Goal: Task Accomplishment & Management: Complete application form

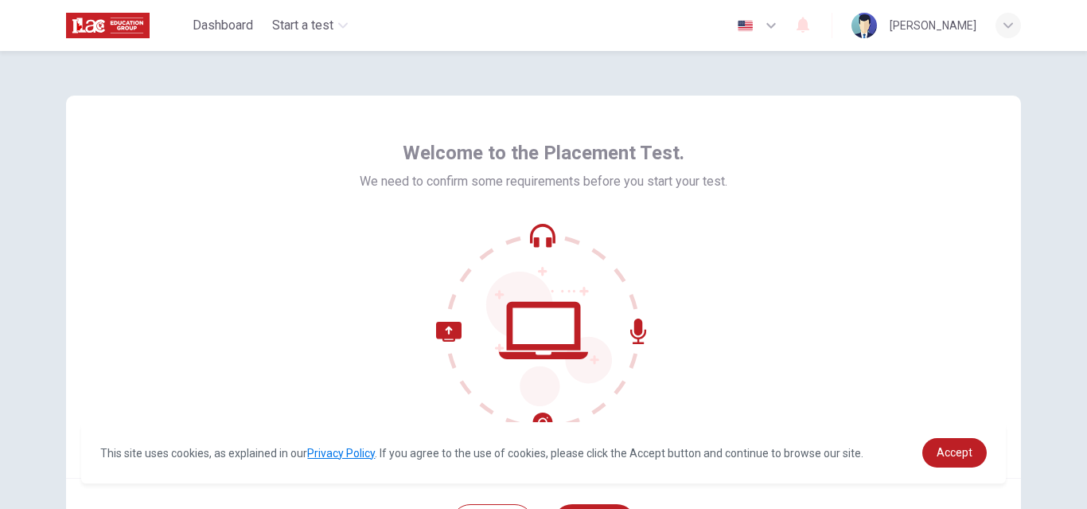
click at [938, 159] on div "Welcome to the Placement Test. We need to confirm some requirements before you …" at bounding box center [543, 287] width 955 height 382
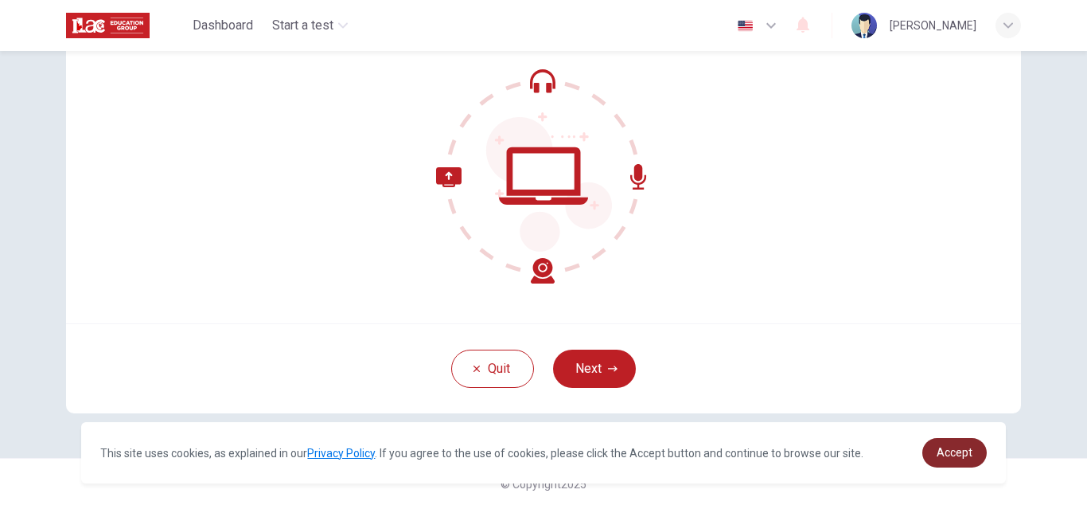
click at [949, 452] on span "Accept" at bounding box center [955, 452] width 36 height 13
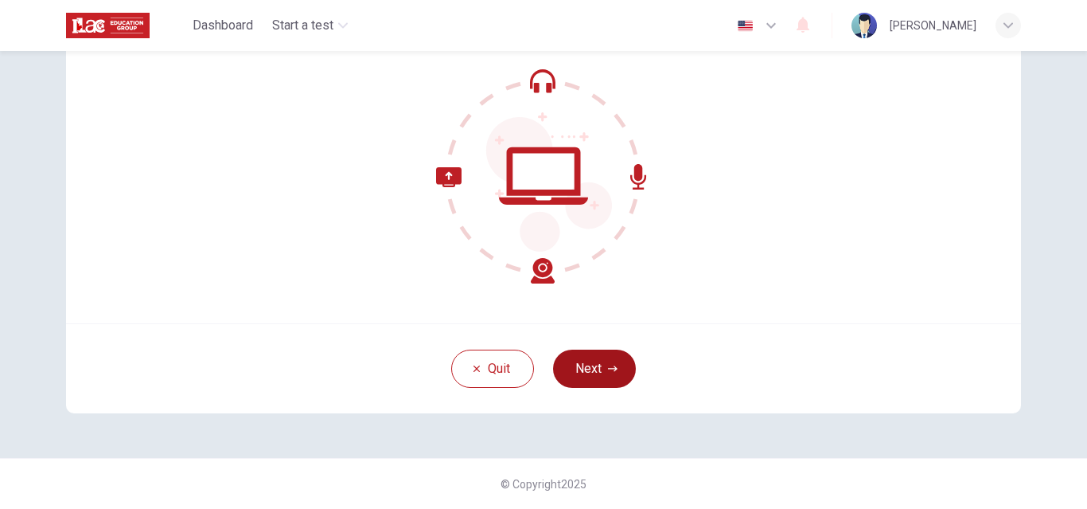
click at [591, 370] on button "Next" at bounding box center [594, 368] width 83 height 38
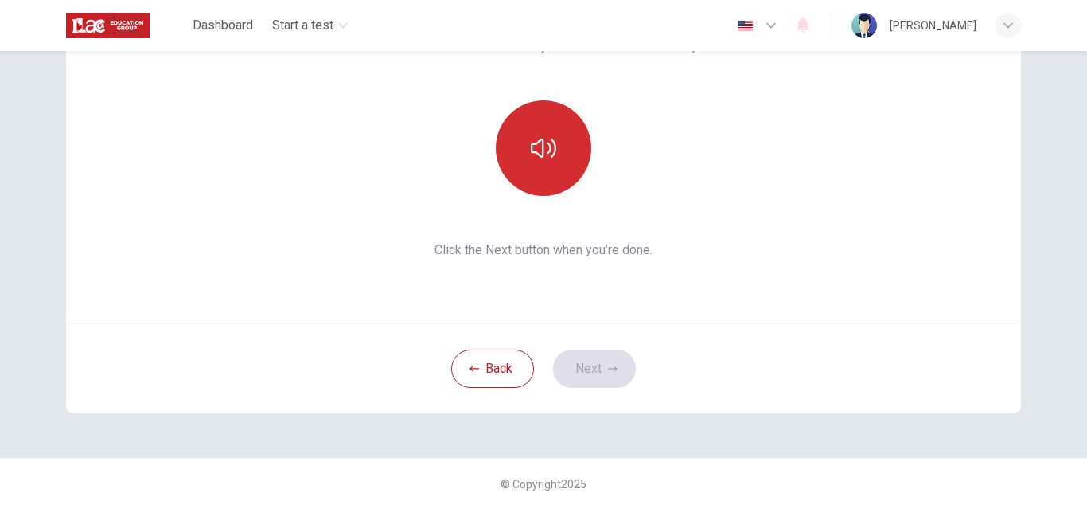
click at [555, 165] on button "button" at bounding box center [544, 148] width 96 height 96
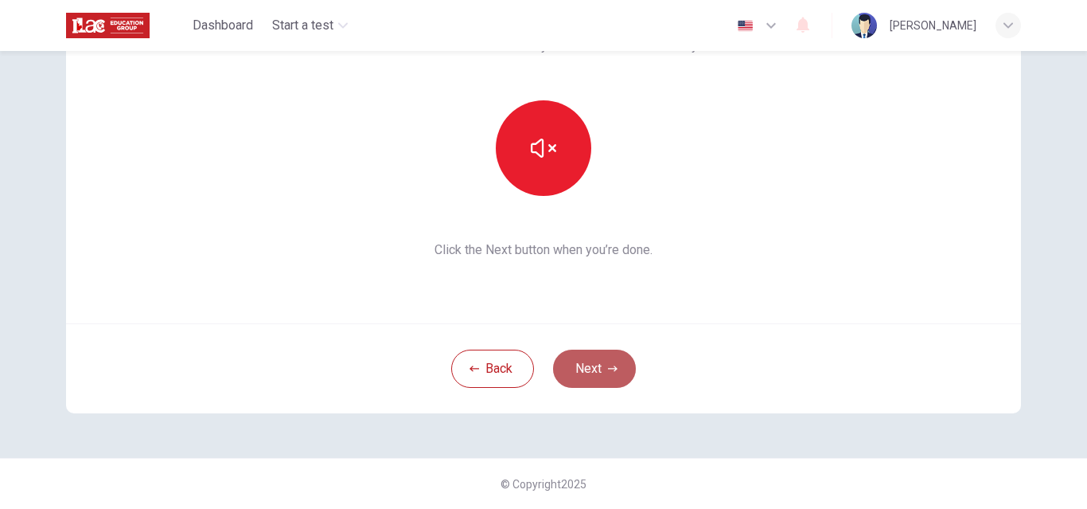
click at [602, 363] on button "Next" at bounding box center [594, 368] width 83 height 38
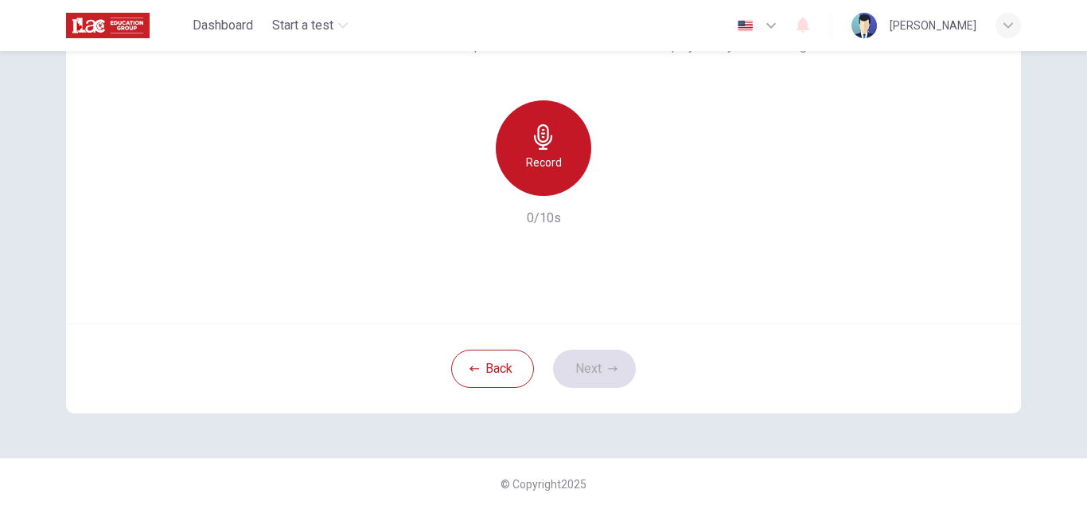
click at [533, 166] on h6 "Record" at bounding box center [544, 162] width 36 height 19
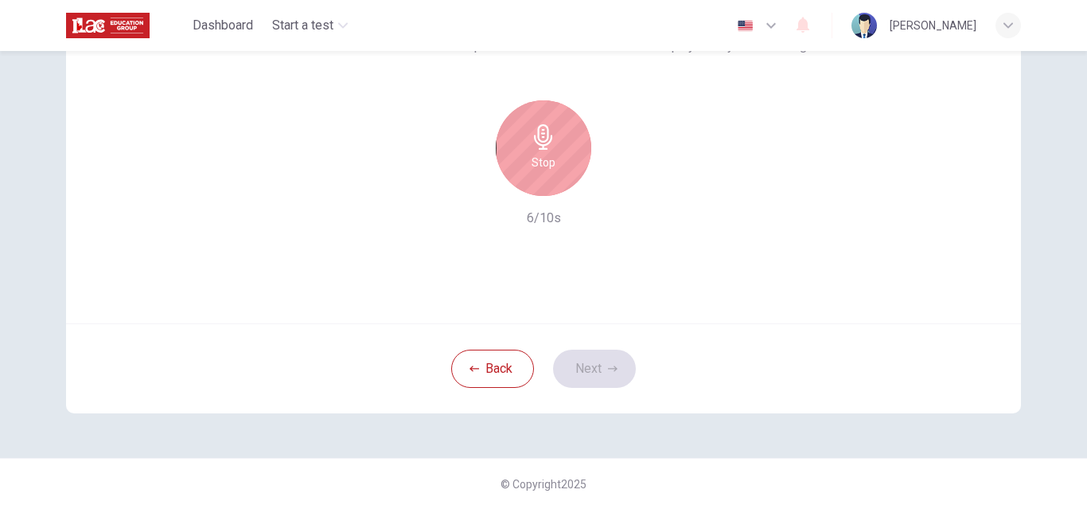
click at [541, 141] on icon "button" at bounding box center [543, 136] width 18 height 25
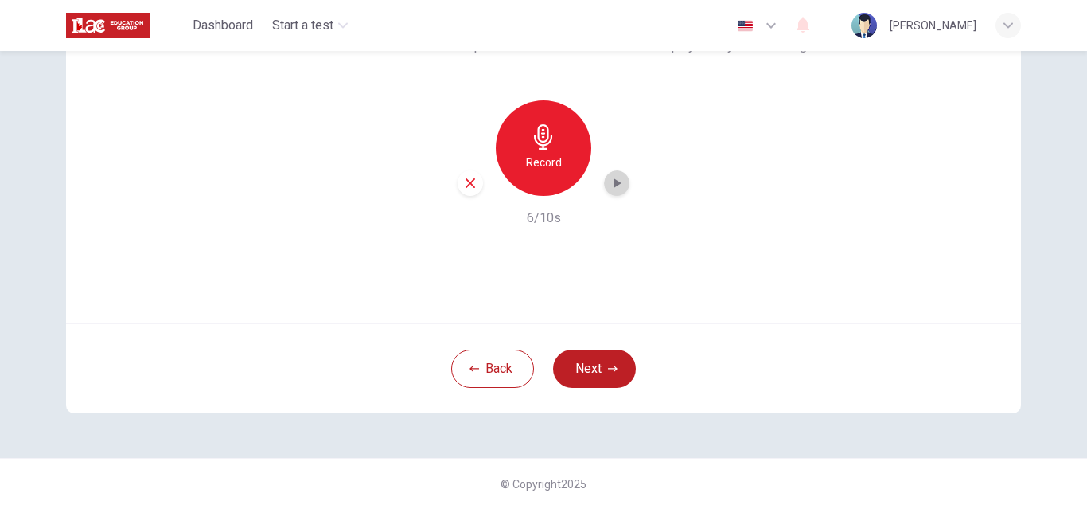
click at [615, 182] on icon "button" at bounding box center [618, 183] width 7 height 10
drag, startPoint x: 1075, startPoint y: 0, endPoint x: 617, endPoint y: 186, distance: 494.2
click at [617, 186] on icon "button" at bounding box center [617, 183] width 16 height 16
click at [542, 162] on h6 "Record" at bounding box center [544, 162] width 36 height 19
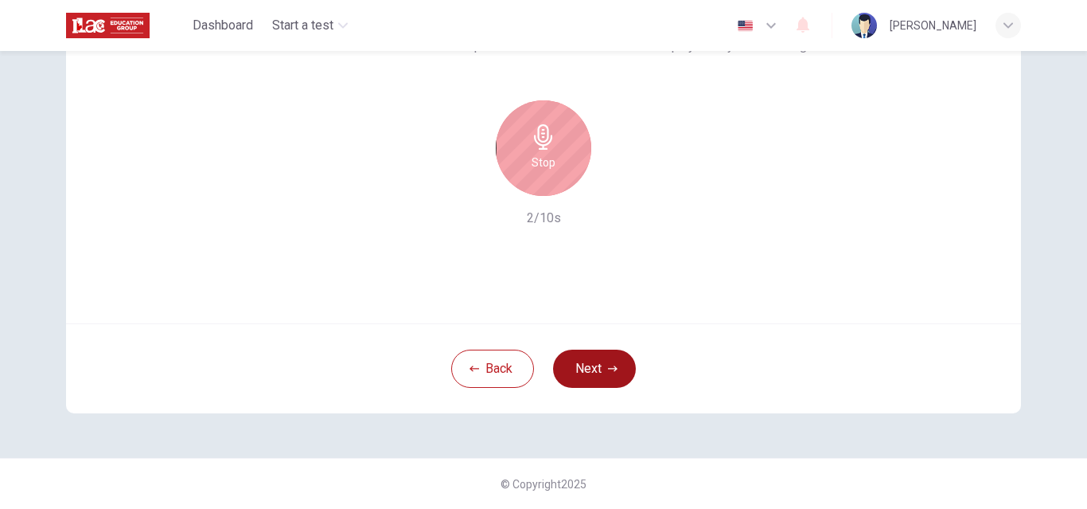
click at [577, 365] on button "Next" at bounding box center [594, 368] width 83 height 38
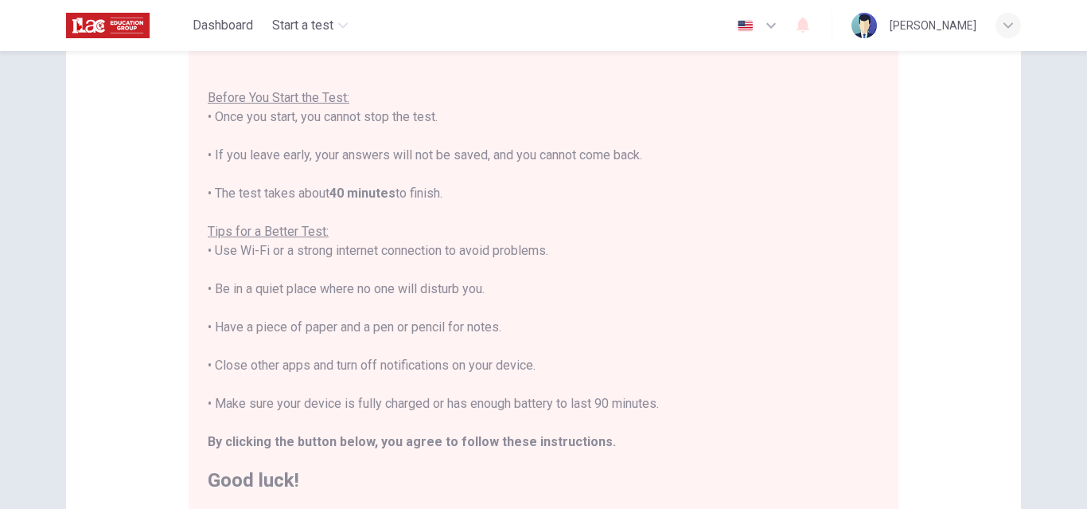
scroll to position [0, 0]
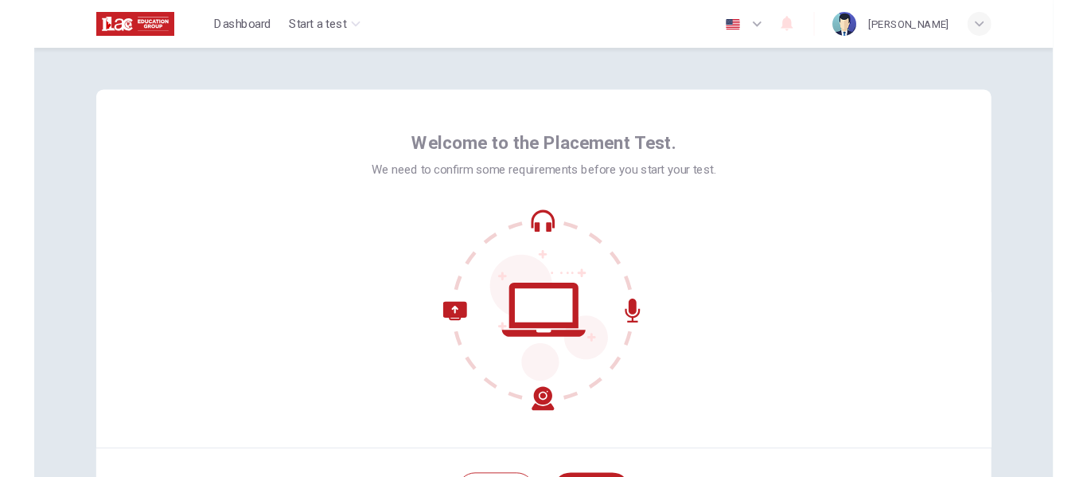
scroll to position [154, 0]
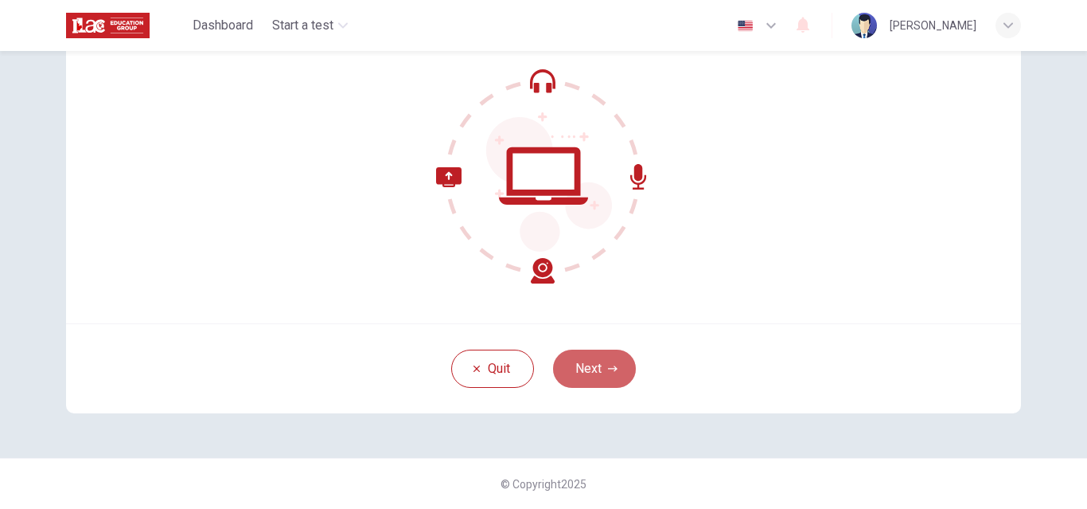
drag, startPoint x: 587, startPoint y: 374, endPoint x: 580, endPoint y: 366, distance: 10.7
click at [585, 373] on button "Next" at bounding box center [594, 368] width 83 height 38
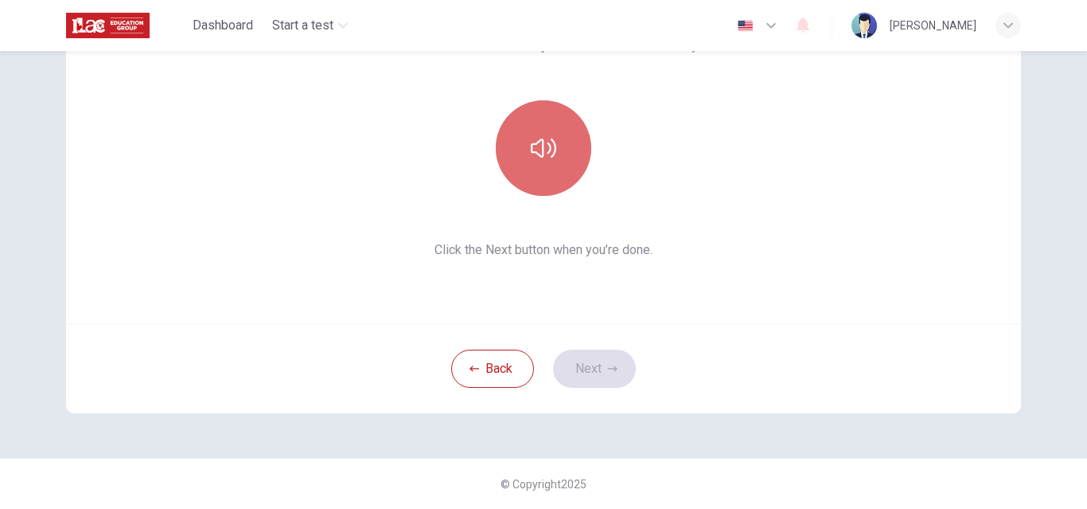
drag, startPoint x: 544, startPoint y: 140, endPoint x: 549, endPoint y: 170, distance: 30.8
click at [546, 142] on icon "button" at bounding box center [543, 147] width 25 height 25
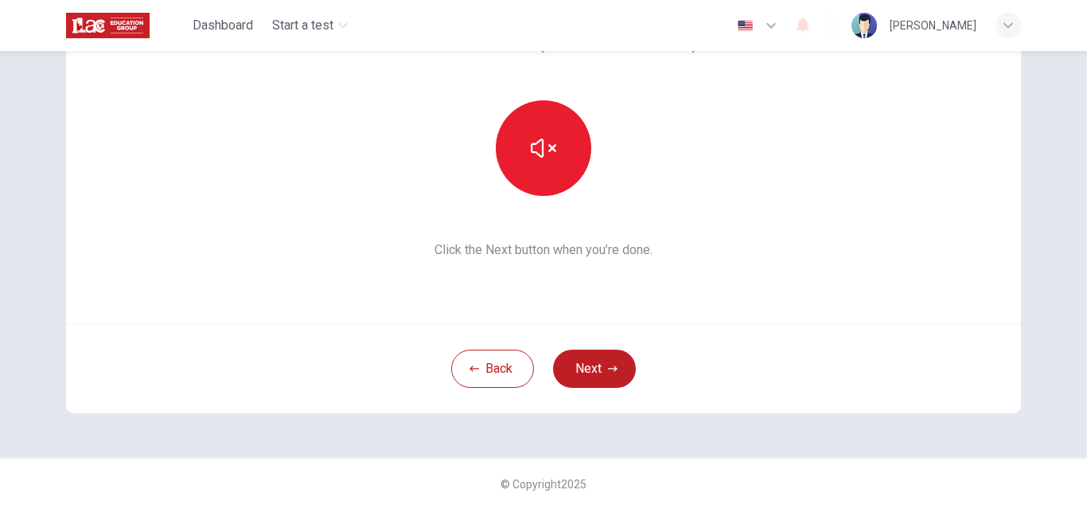
drag, startPoint x: 606, startPoint y: 379, endPoint x: 593, endPoint y: 381, distance: 13.0
click at [602, 381] on button "Next" at bounding box center [594, 368] width 83 height 38
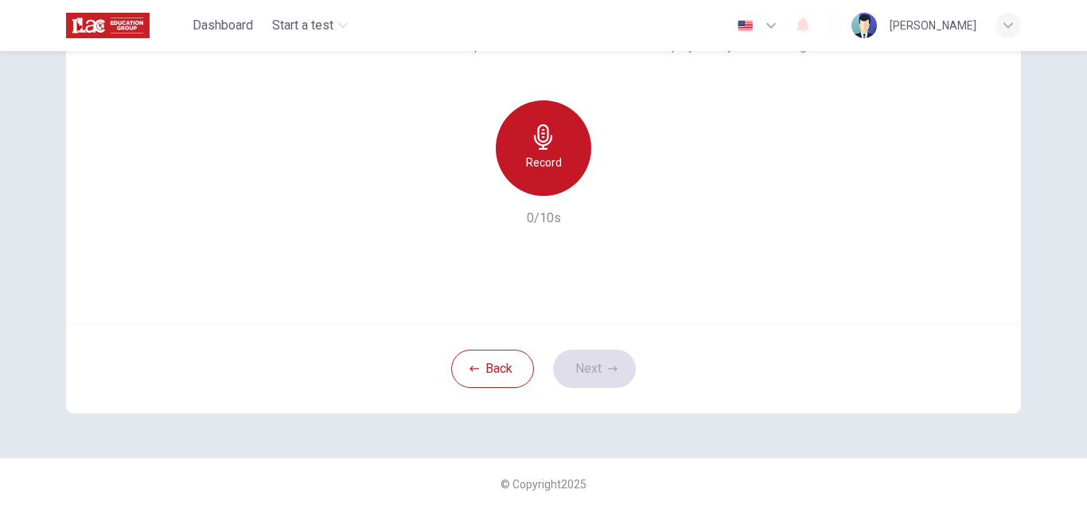
click at [553, 166] on h6 "Record" at bounding box center [544, 162] width 36 height 19
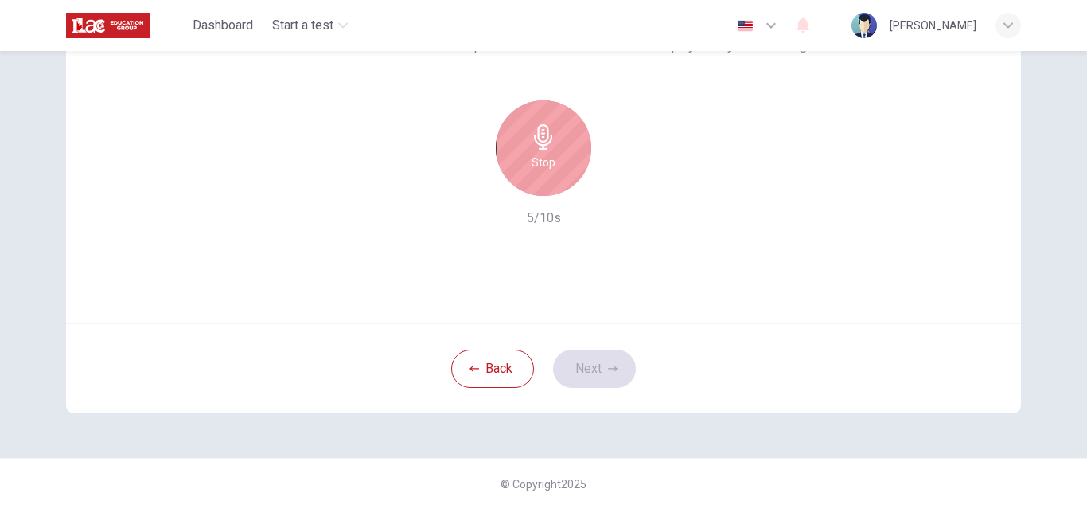
click at [547, 173] on div "Stop" at bounding box center [544, 148] width 96 height 96
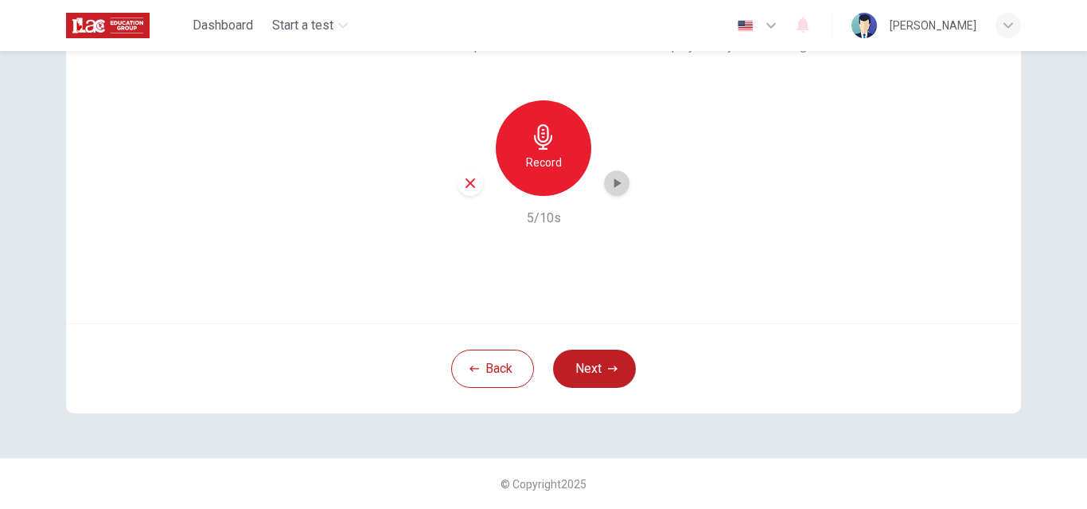
click at [615, 181] on icon "button" at bounding box center [618, 183] width 7 height 10
click at [615, 181] on icon "button" at bounding box center [616, 184] width 11 height 12
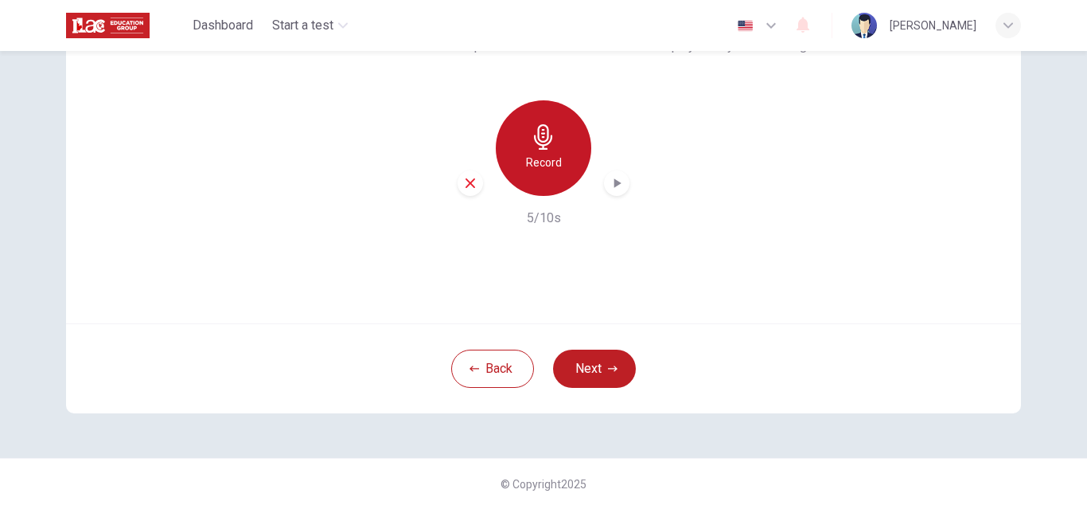
click at [533, 162] on h6 "Record" at bounding box center [544, 162] width 36 height 19
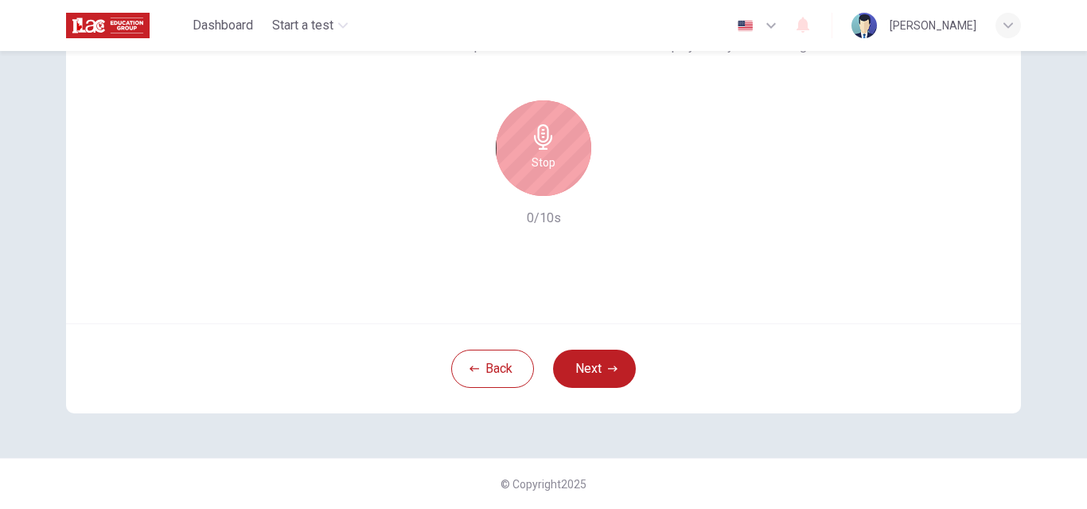
click at [540, 153] on h6 "Stop" at bounding box center [544, 162] width 24 height 19
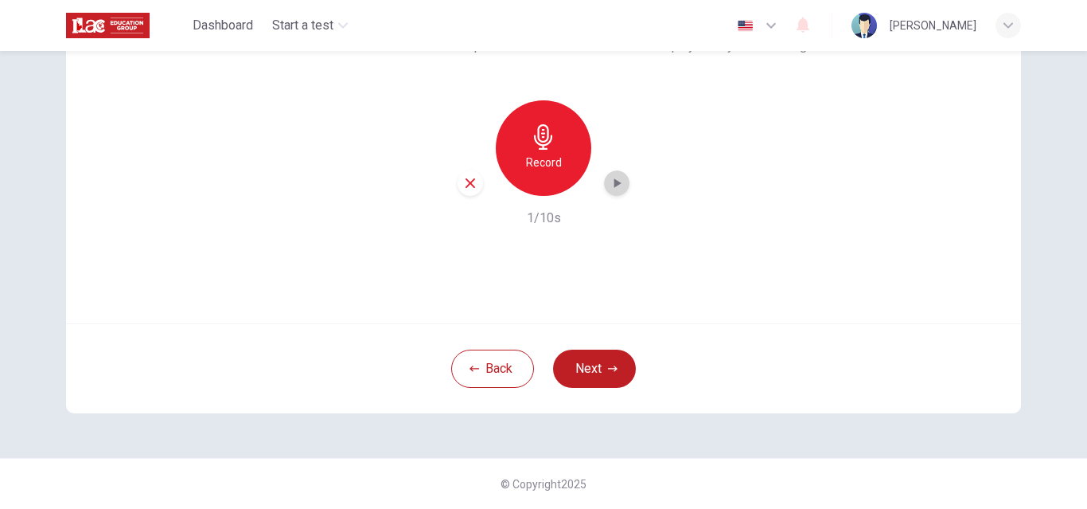
click at [615, 183] on icon "button" at bounding box center [618, 183] width 7 height 10
click at [537, 164] on h6 "Record" at bounding box center [544, 162] width 36 height 19
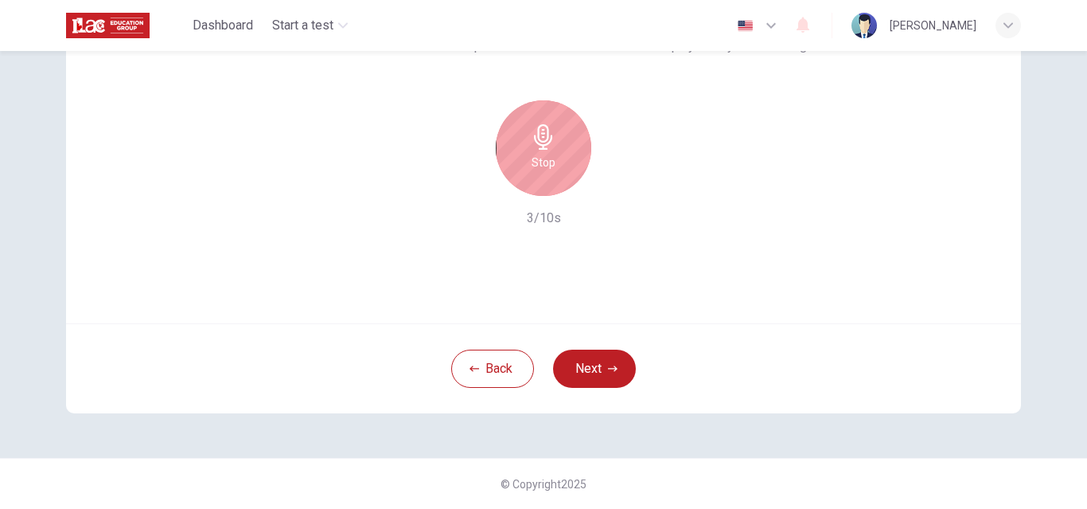
click at [541, 158] on h6 "Stop" at bounding box center [544, 162] width 24 height 19
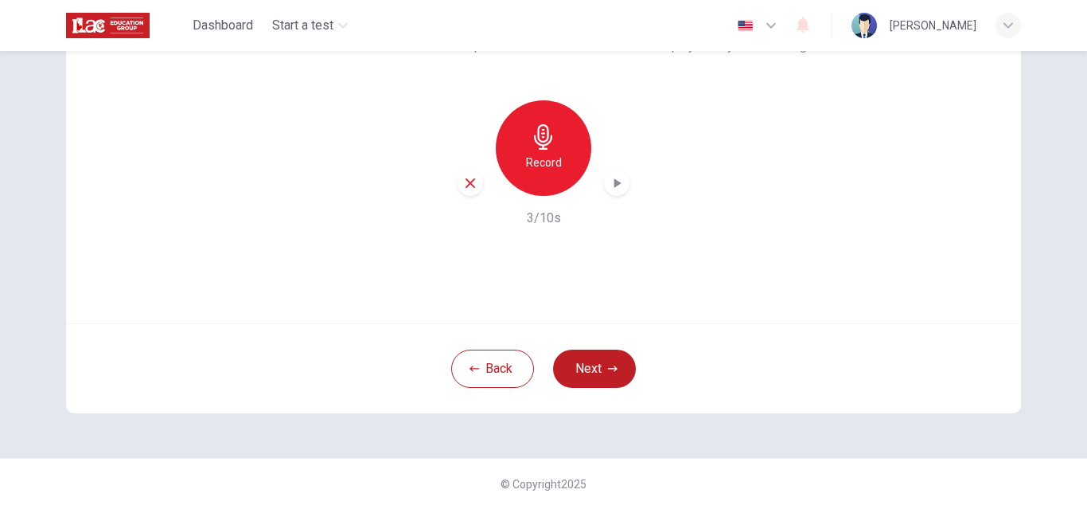
click at [615, 183] on icon "button" at bounding box center [618, 183] width 7 height 10
drag, startPoint x: 876, startPoint y: 0, endPoint x: 540, endPoint y: 160, distance: 372.8
click at [540, 160] on h6 "Record" at bounding box center [544, 162] width 36 height 19
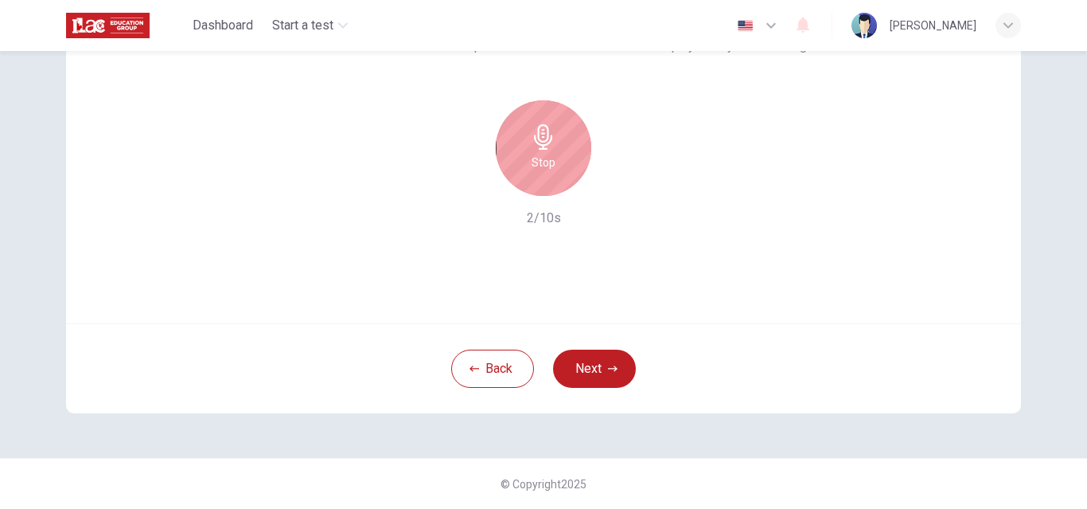
click at [536, 139] on icon "button" at bounding box center [543, 136] width 18 height 25
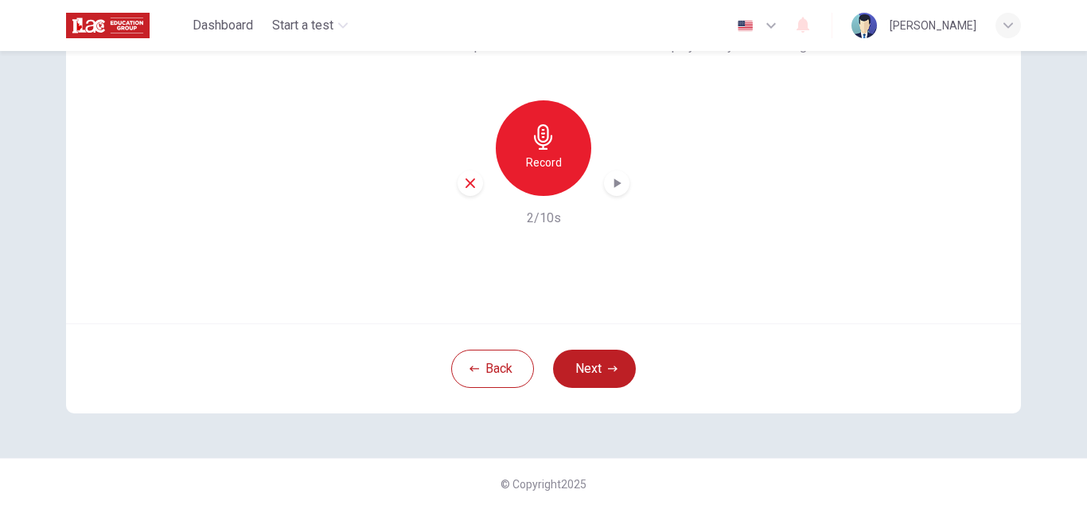
click at [467, 182] on icon "button" at bounding box center [471, 183] width 10 height 10
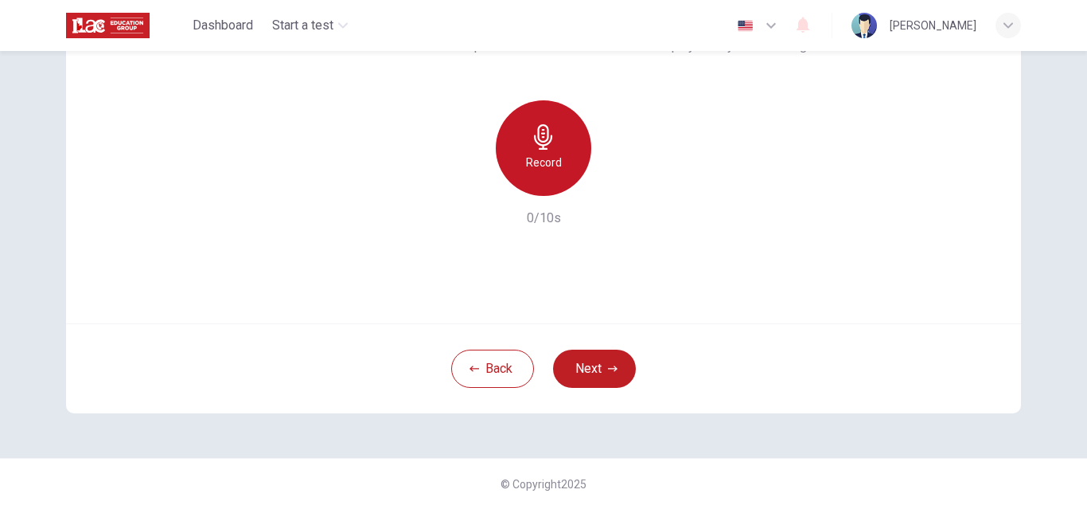
click at [531, 148] on icon "button" at bounding box center [543, 136] width 25 height 25
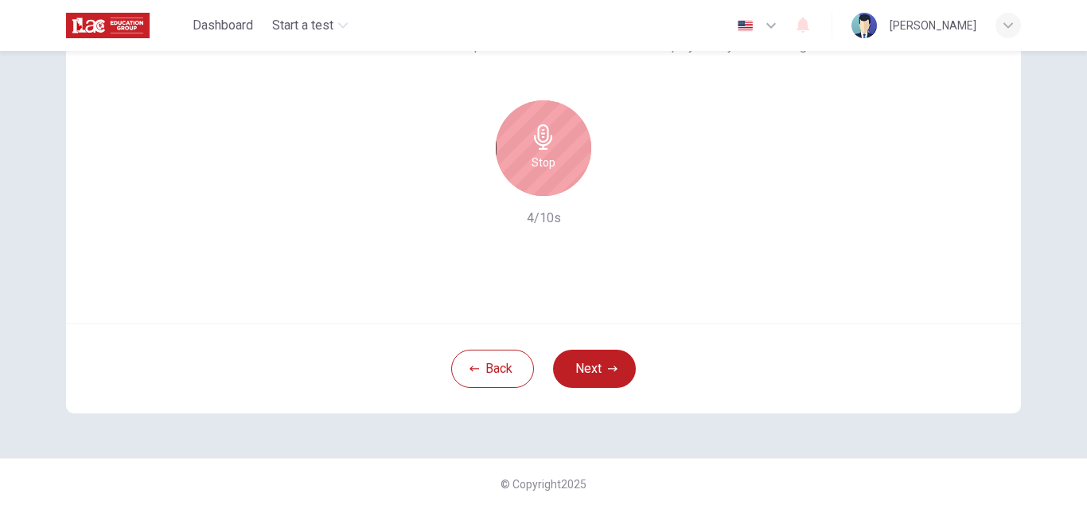
click at [521, 134] on div "Stop" at bounding box center [544, 148] width 96 height 96
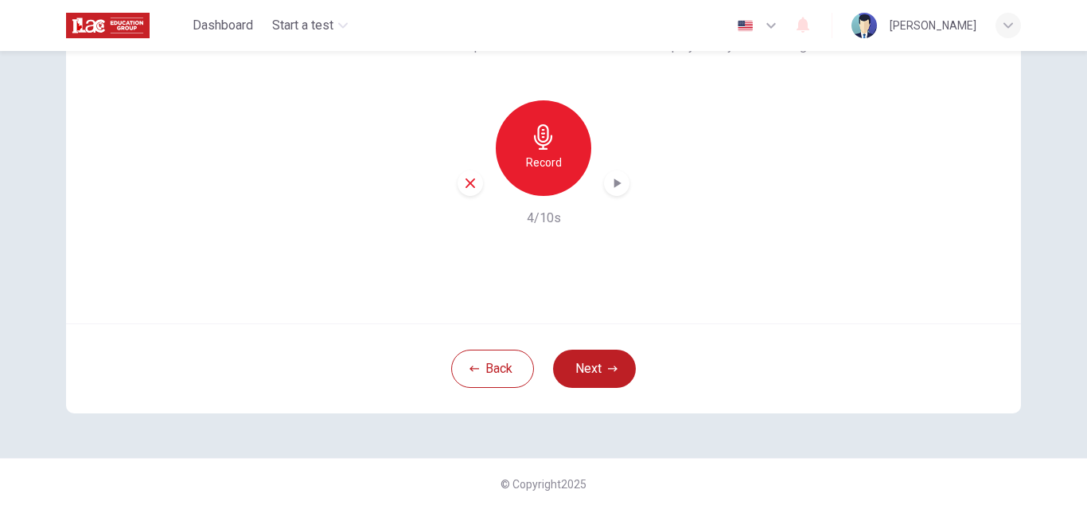
click at [615, 186] on icon "button" at bounding box center [617, 183] width 16 height 16
click at [610, 184] on icon "button" at bounding box center [617, 183] width 16 height 16
click at [541, 158] on h6 "Record" at bounding box center [544, 162] width 36 height 19
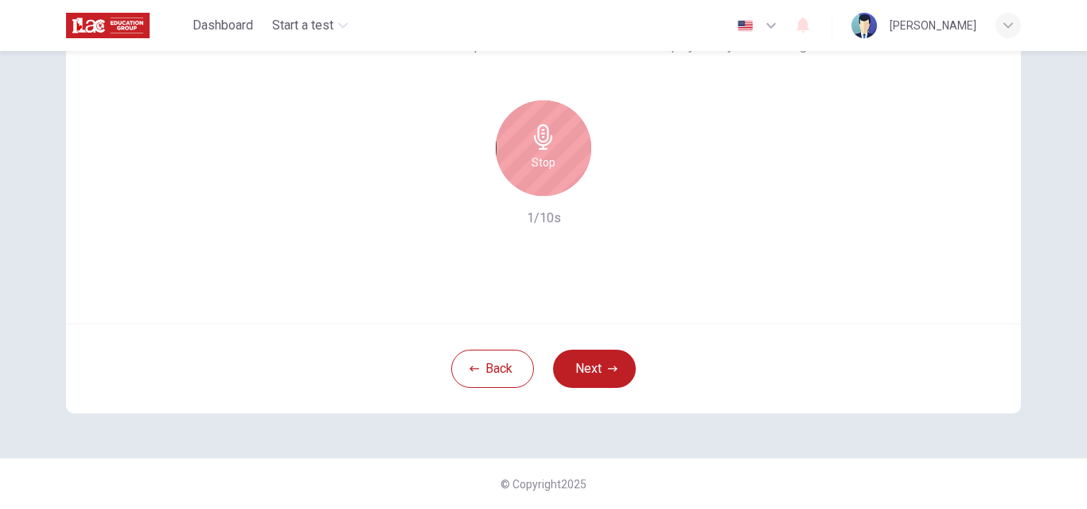
click at [541, 158] on h6 "Stop" at bounding box center [544, 162] width 24 height 19
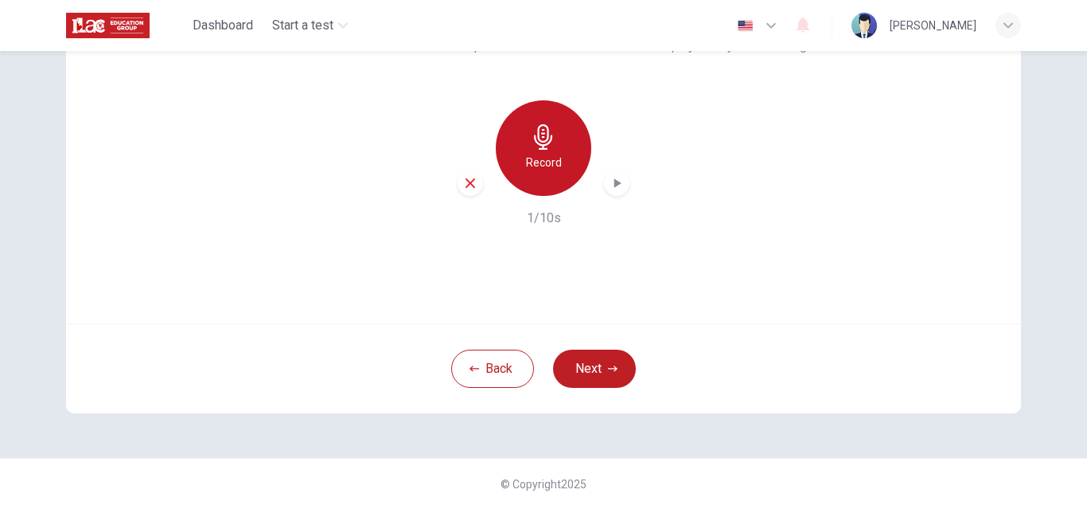
click at [542, 157] on h6 "Record" at bounding box center [544, 162] width 36 height 19
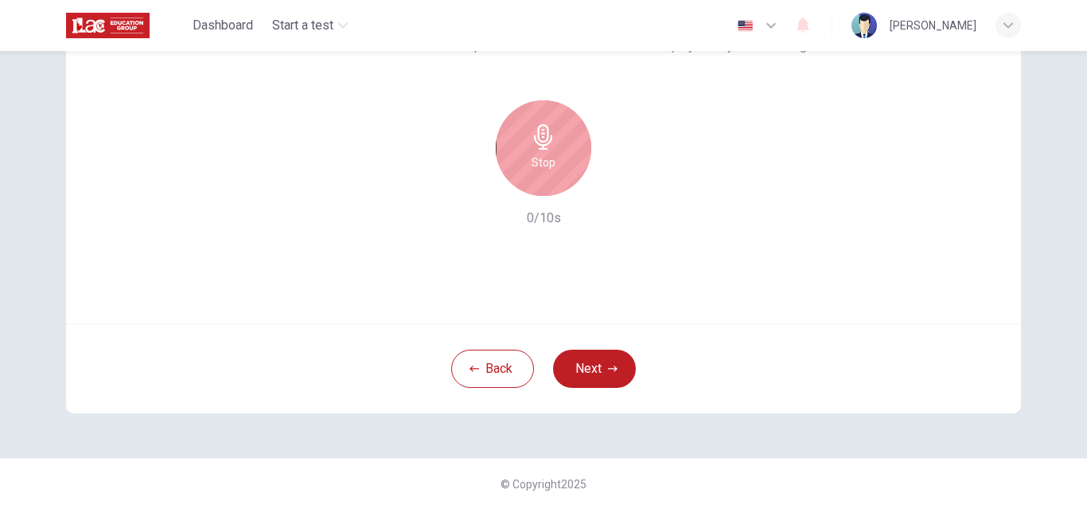
click at [540, 158] on h6 "Stop" at bounding box center [544, 162] width 24 height 19
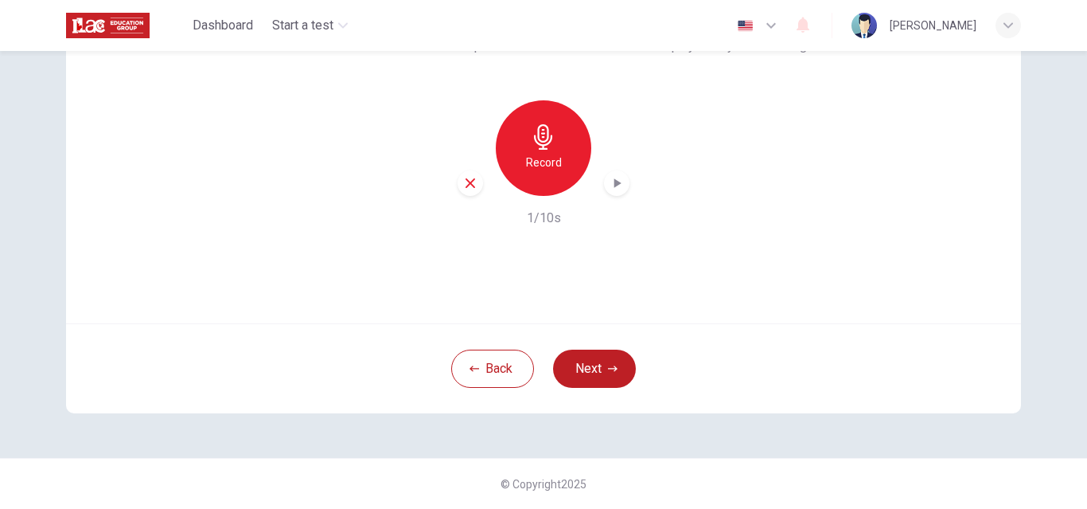
click at [617, 181] on icon "button" at bounding box center [617, 183] width 16 height 16
click at [610, 181] on icon "button" at bounding box center [617, 183] width 16 height 16
click at [537, 135] on icon "button" at bounding box center [543, 136] width 25 height 25
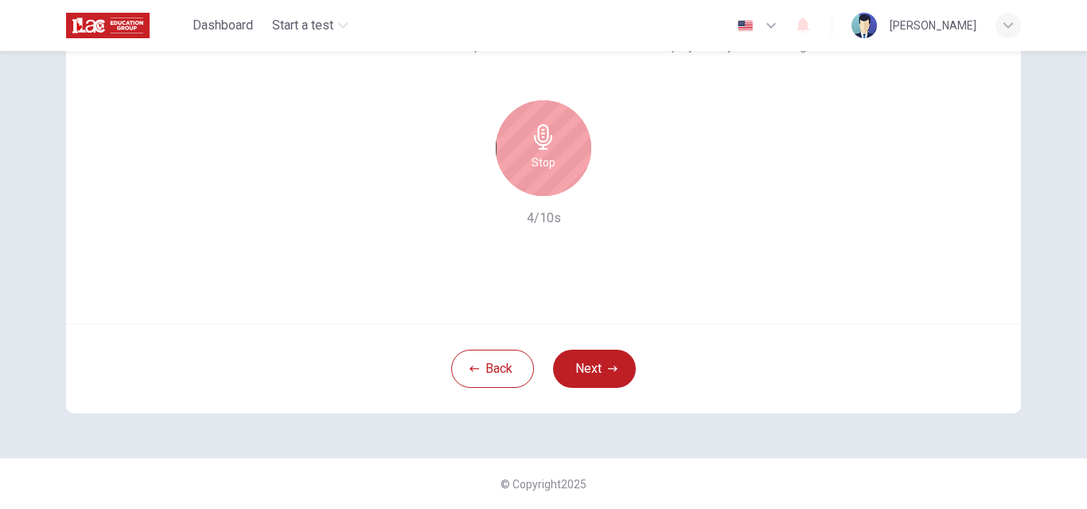
click at [540, 137] on icon "button" at bounding box center [543, 136] width 18 height 25
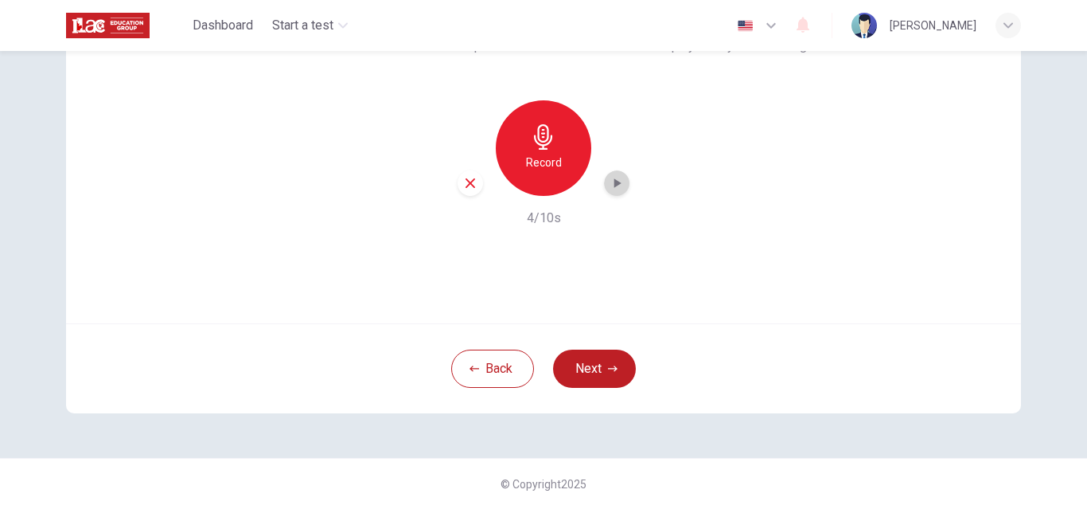
click at [615, 181] on icon "button" at bounding box center [617, 183] width 16 height 16
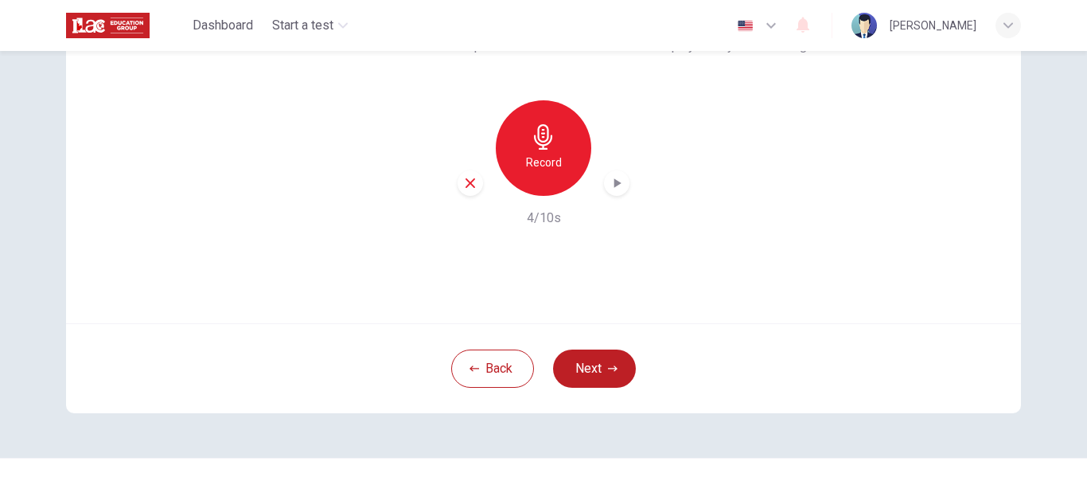
click at [552, 154] on h6 "Record" at bounding box center [544, 162] width 36 height 19
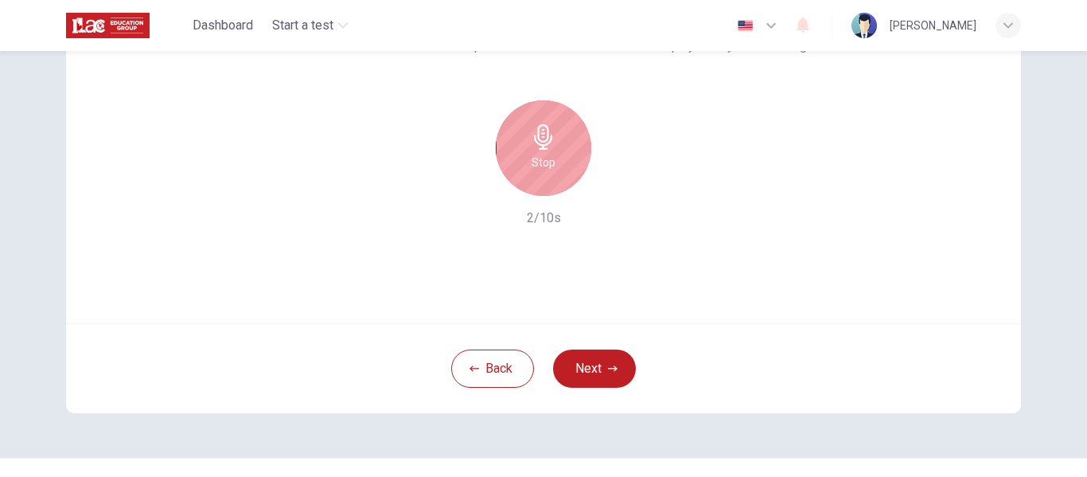
click at [552, 142] on icon "button" at bounding box center [543, 136] width 25 height 25
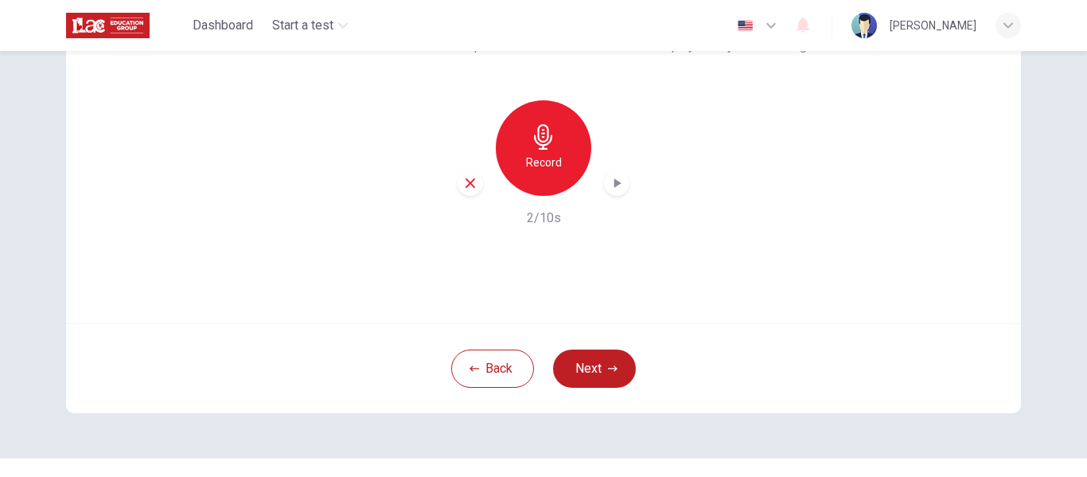
click at [615, 179] on icon "button" at bounding box center [617, 183] width 16 height 16
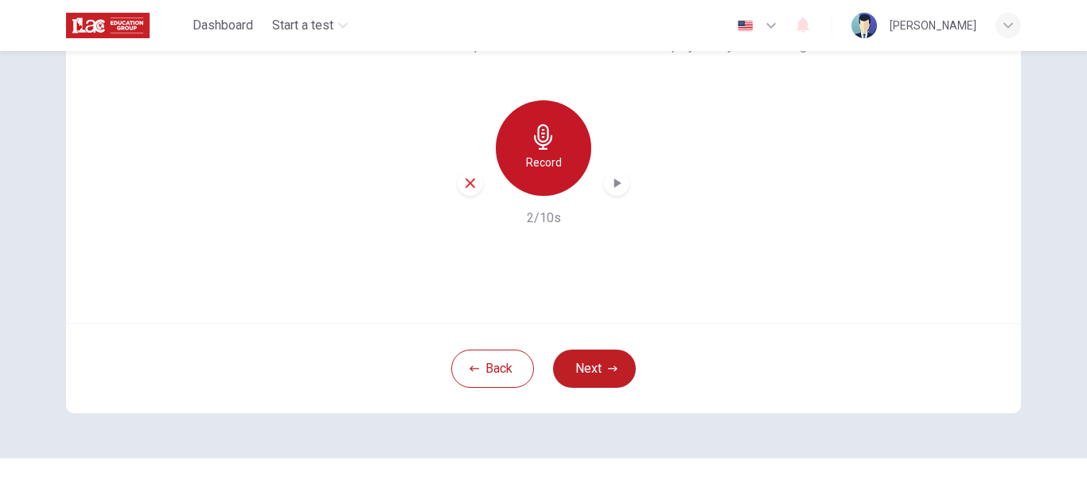
click at [546, 141] on icon "button" at bounding box center [543, 136] width 18 height 25
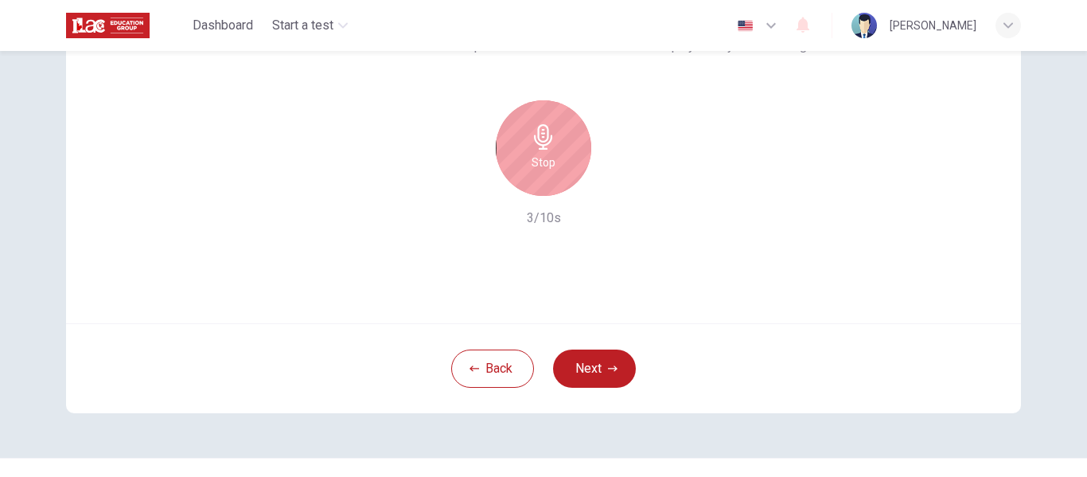
scroll to position [0, 0]
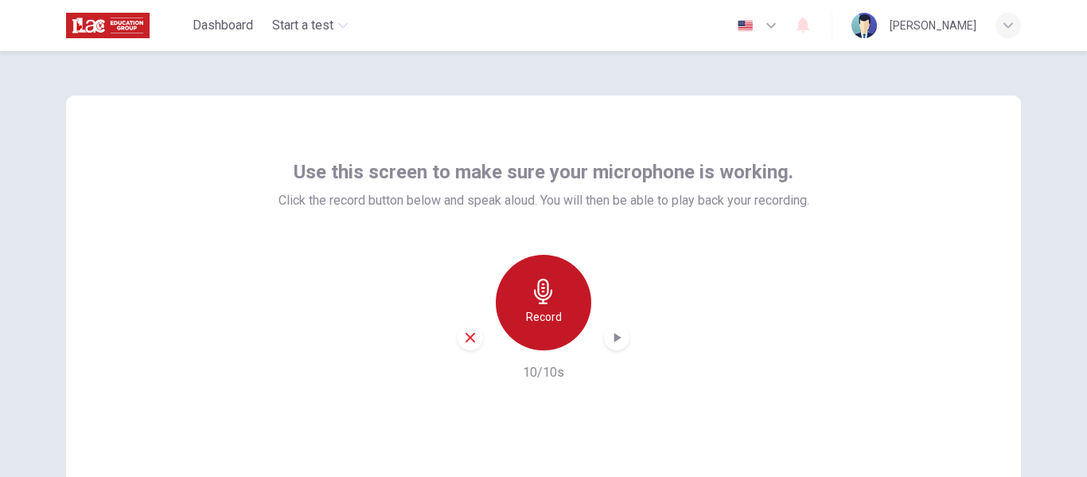
click at [556, 304] on div "Record" at bounding box center [544, 303] width 96 height 96
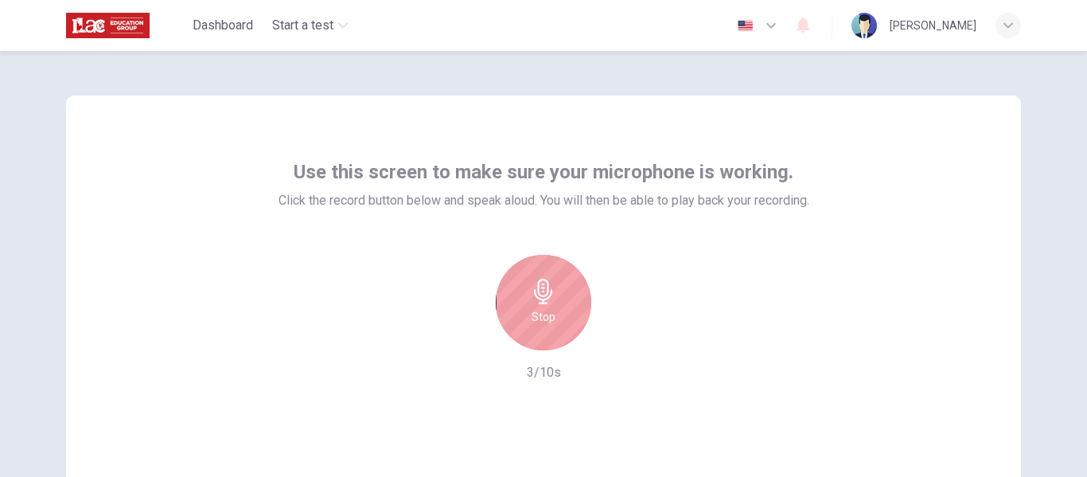
click at [560, 310] on div "Stop" at bounding box center [544, 303] width 96 height 96
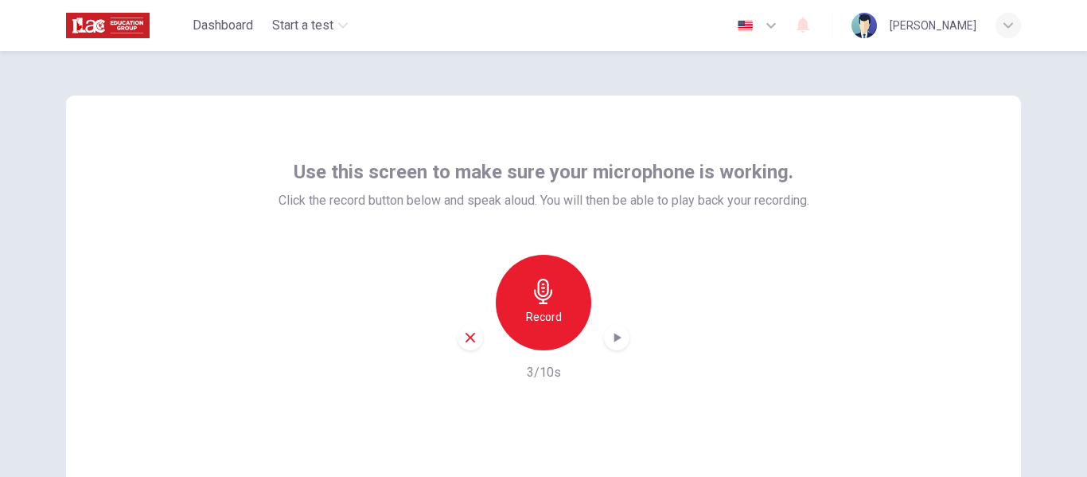
click at [610, 335] on icon "button" at bounding box center [617, 338] width 16 height 16
click at [615, 335] on icon "button" at bounding box center [618, 338] width 7 height 10
click at [610, 334] on icon "button" at bounding box center [617, 338] width 16 height 16
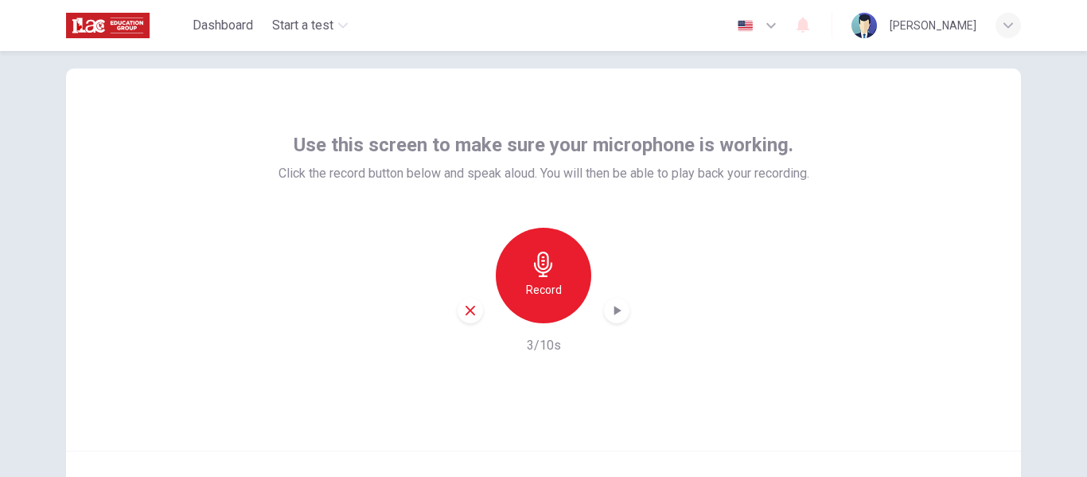
scroll to position [186, 0]
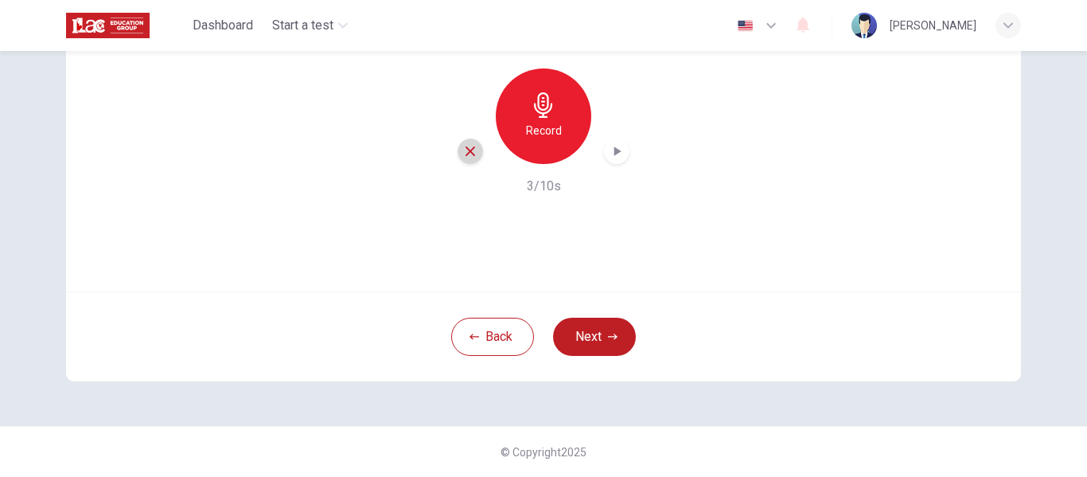
click at [472, 154] on icon "button" at bounding box center [470, 151] width 14 height 14
click at [560, 120] on div "Record" at bounding box center [544, 116] width 96 height 96
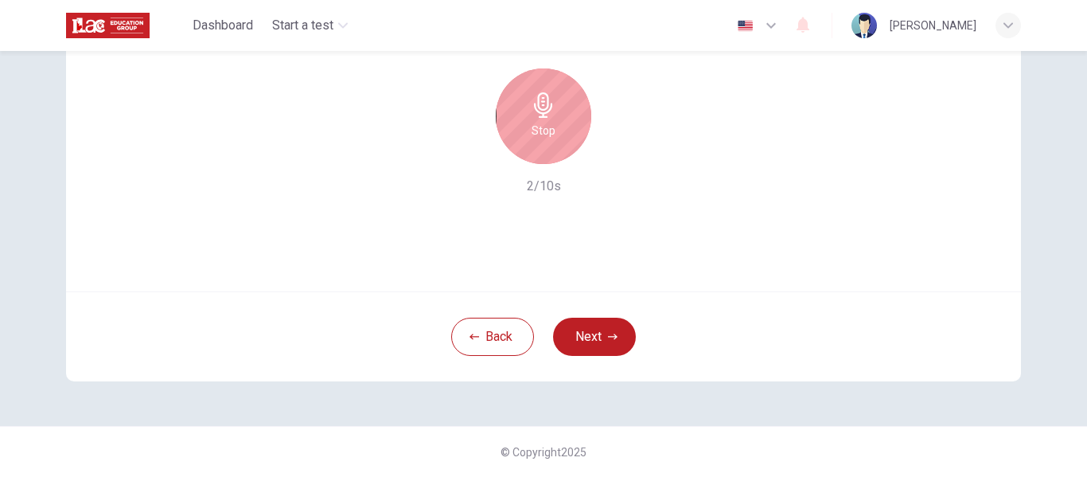
click at [554, 113] on div "Stop" at bounding box center [544, 116] width 96 height 96
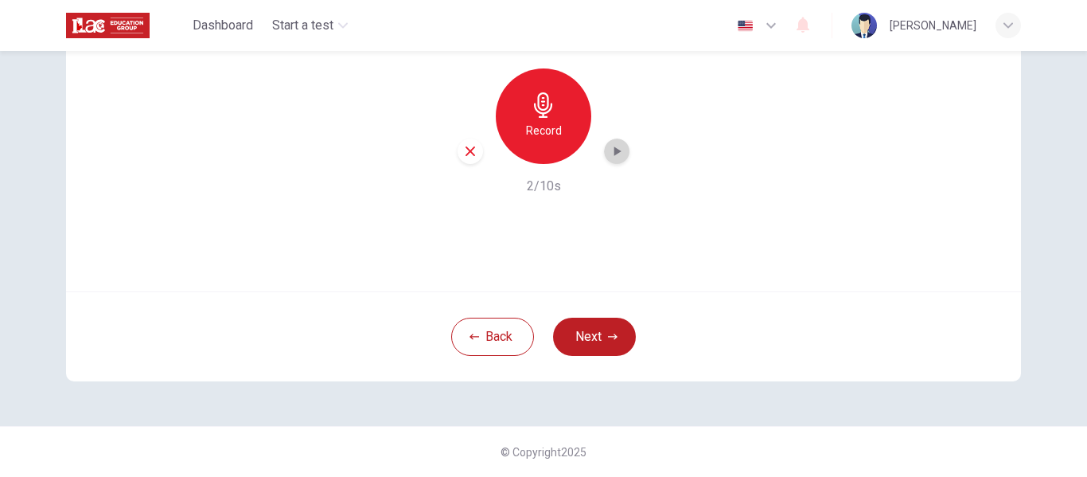
click at [615, 150] on icon "button" at bounding box center [618, 151] width 7 height 10
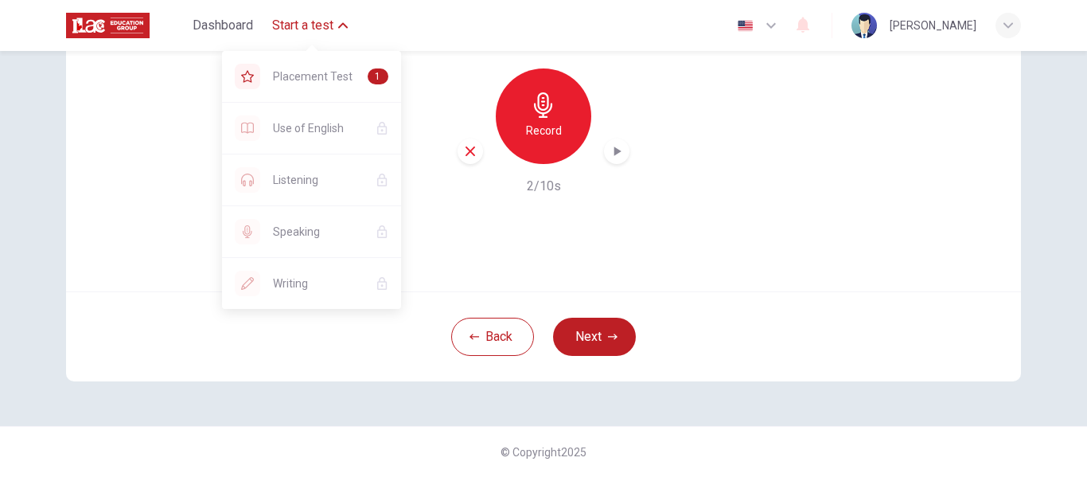
click at [341, 25] on icon "button" at bounding box center [343, 26] width 10 height 10
click at [554, 87] on div "Record" at bounding box center [544, 116] width 96 height 96
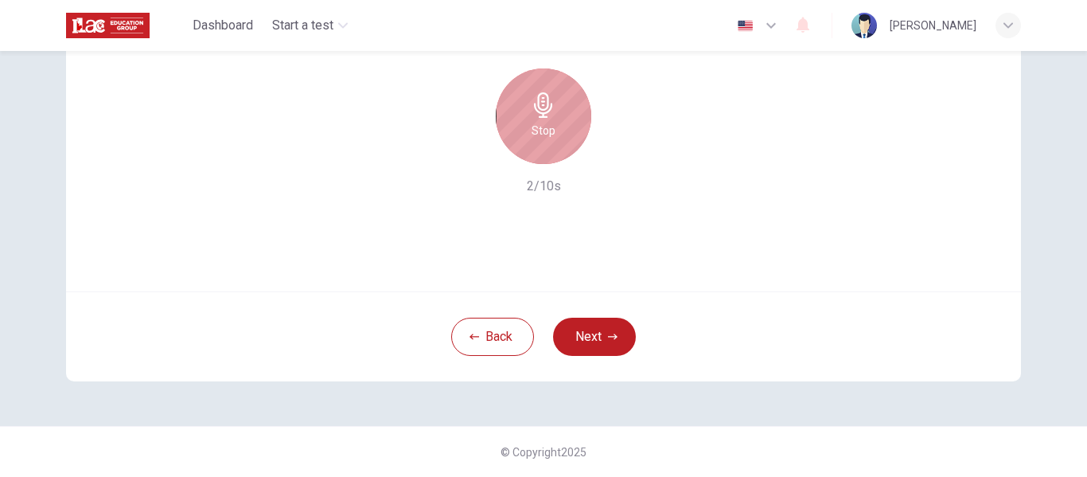
click at [533, 109] on icon "button" at bounding box center [543, 104] width 25 height 25
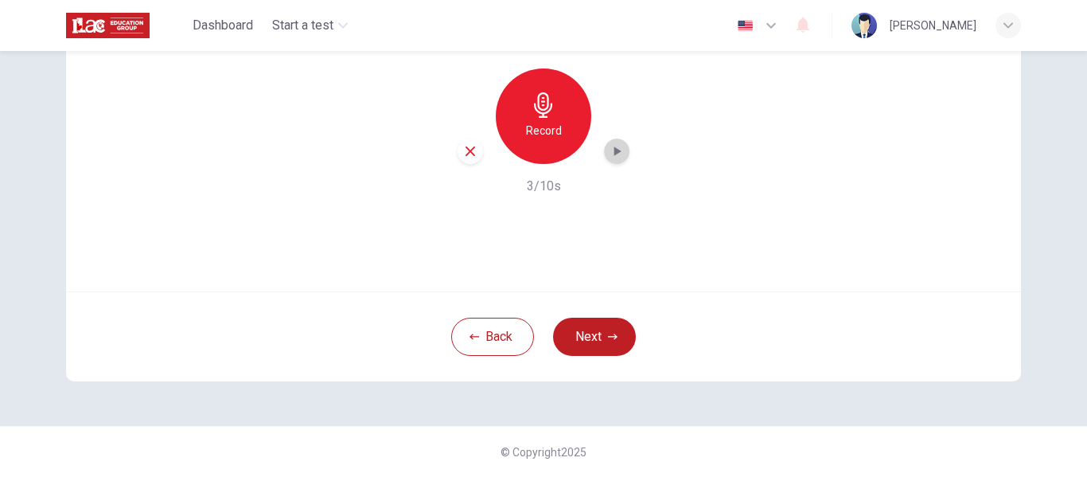
click at [615, 150] on icon "button" at bounding box center [618, 151] width 7 height 10
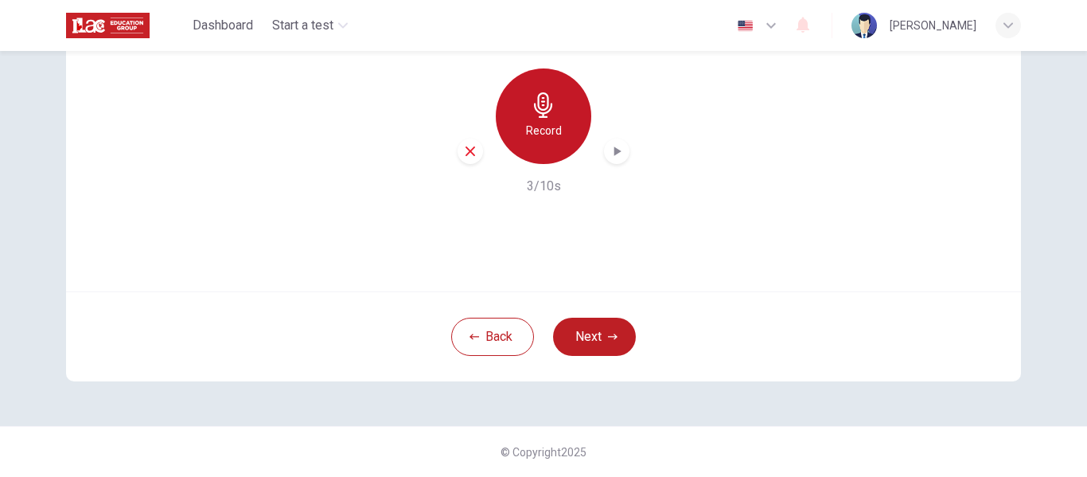
click at [550, 124] on h6 "Record" at bounding box center [544, 130] width 36 height 19
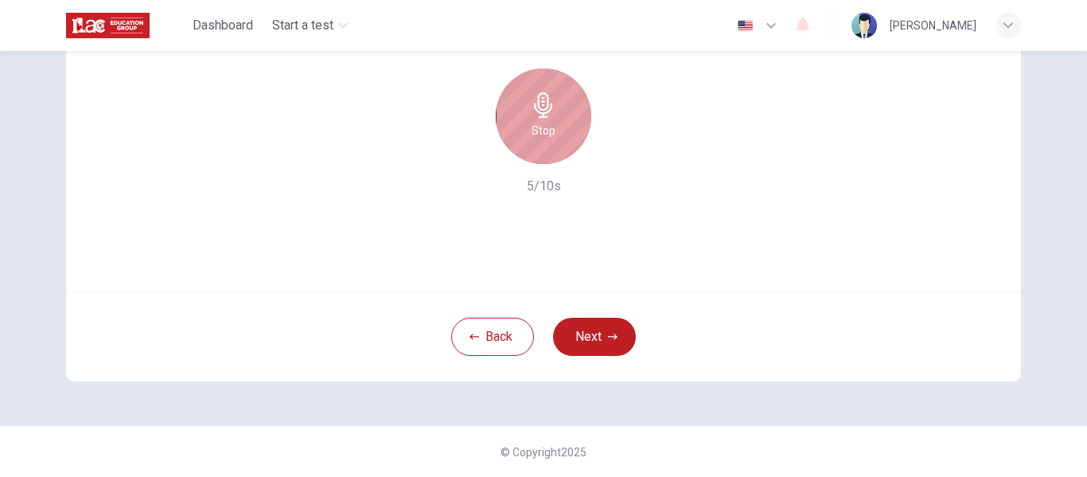
click at [550, 119] on div "Stop" at bounding box center [544, 116] width 96 height 96
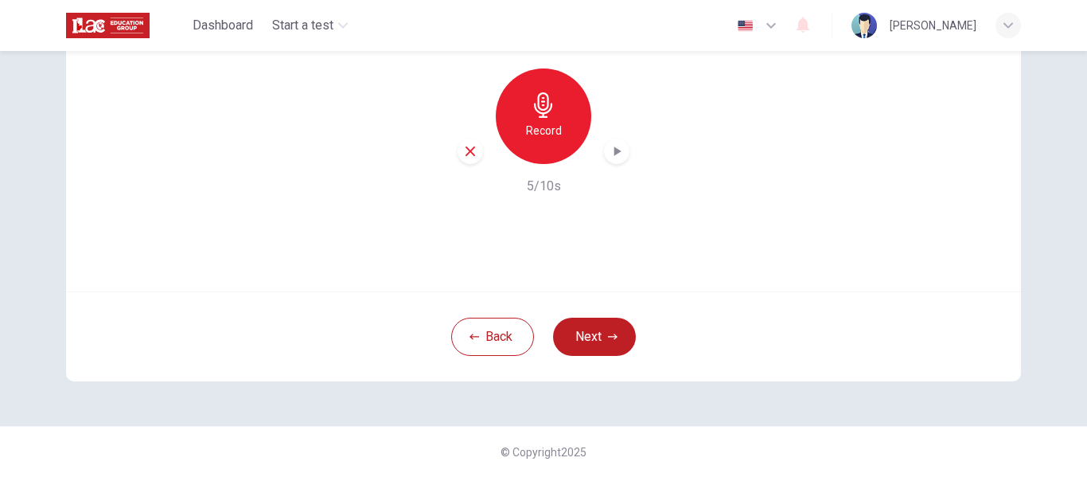
click at [615, 154] on icon "button" at bounding box center [617, 151] width 16 height 16
click at [548, 122] on h6 "Record" at bounding box center [544, 130] width 36 height 19
click at [541, 126] on h6 "Record" at bounding box center [544, 130] width 36 height 19
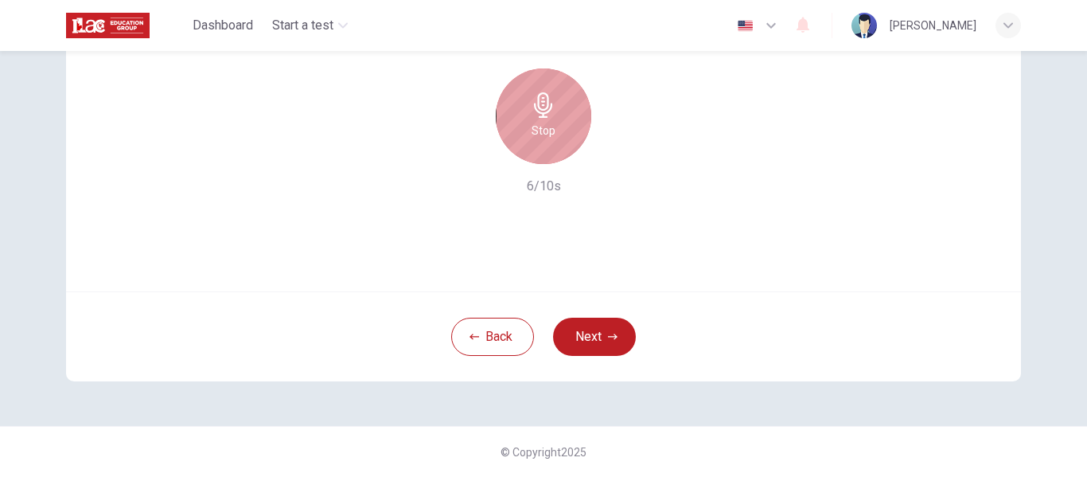
click at [545, 118] on div "Stop" at bounding box center [544, 116] width 96 height 96
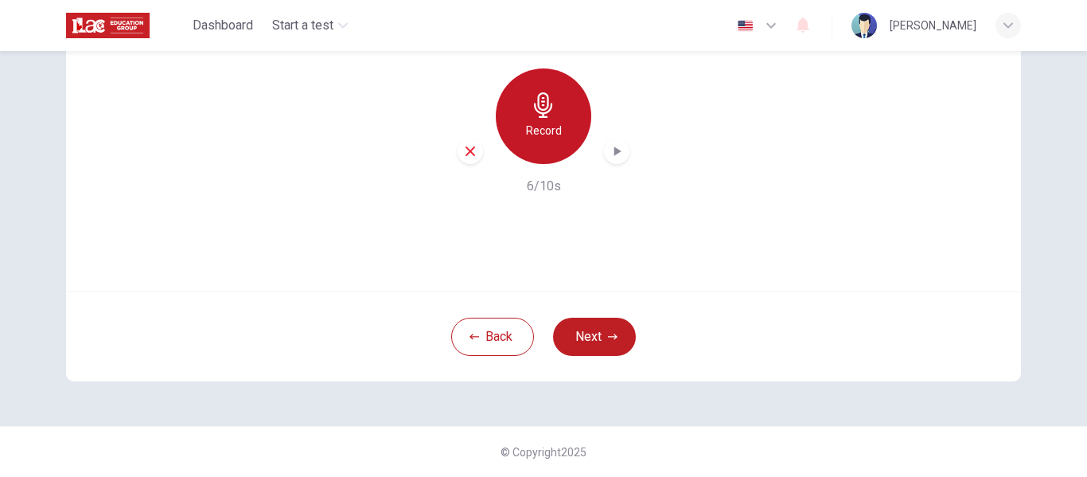
click at [546, 136] on h6 "Record" at bounding box center [544, 130] width 36 height 19
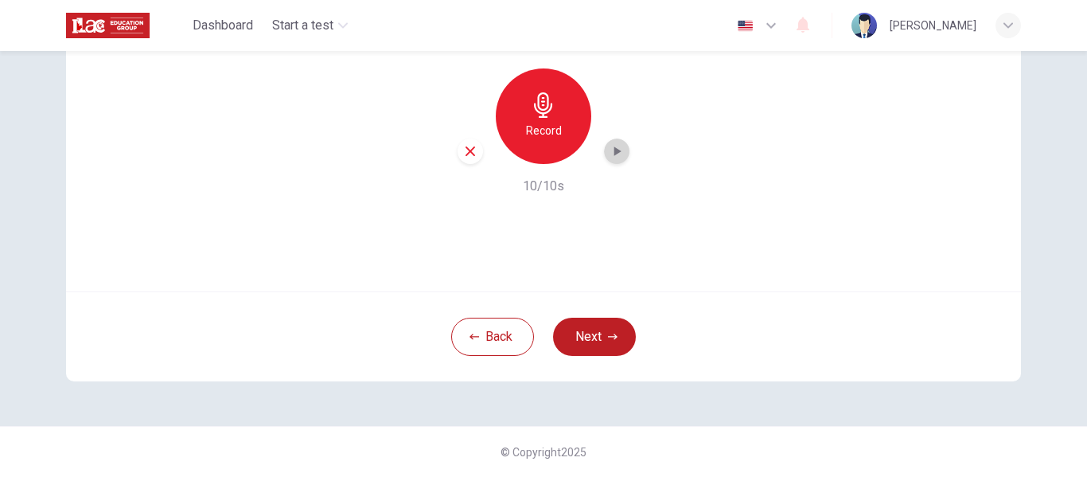
click at [615, 151] on icon "button" at bounding box center [618, 151] width 7 height 10
click at [550, 120] on div "Record" at bounding box center [544, 116] width 96 height 96
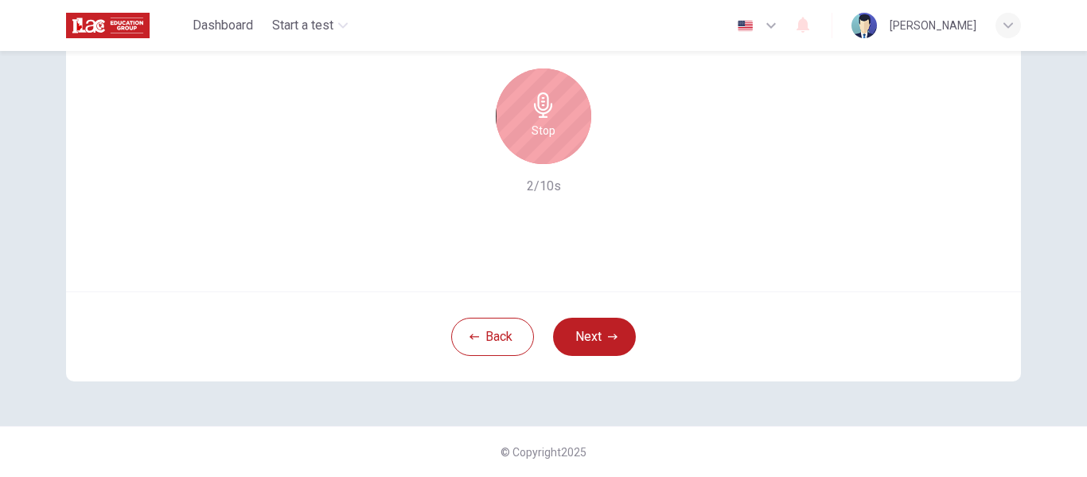
click at [550, 120] on div "Stop" at bounding box center [544, 116] width 96 height 96
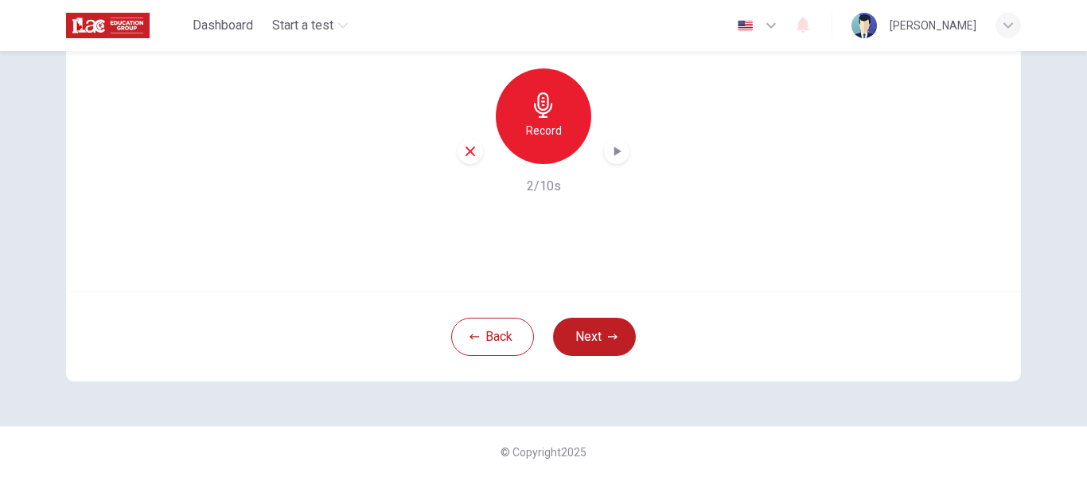
click at [615, 153] on icon "button" at bounding box center [618, 151] width 7 height 10
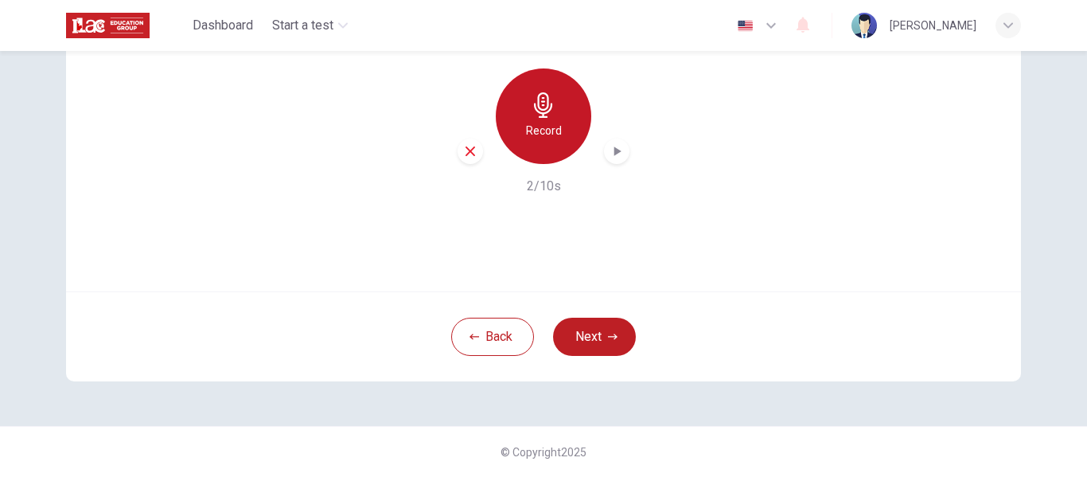
click at [539, 127] on h6 "Record" at bounding box center [544, 130] width 36 height 19
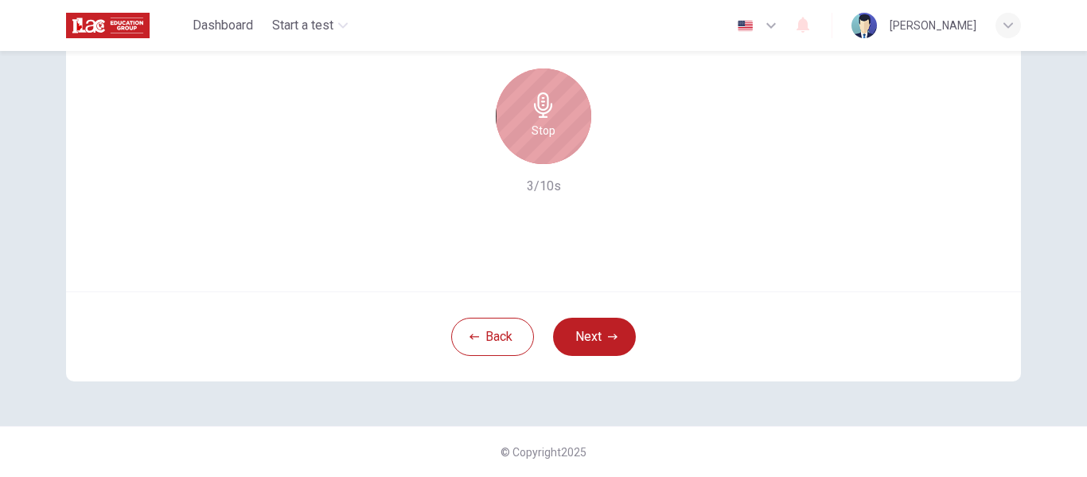
click at [560, 136] on div "Stop" at bounding box center [544, 116] width 96 height 96
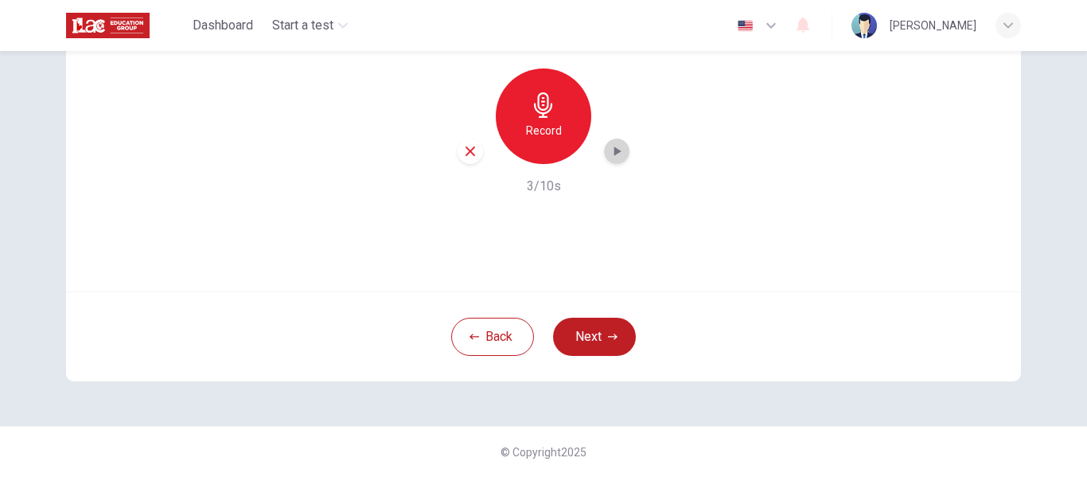
click at [616, 151] on icon "button" at bounding box center [618, 151] width 7 height 10
